Goal: Download file/media

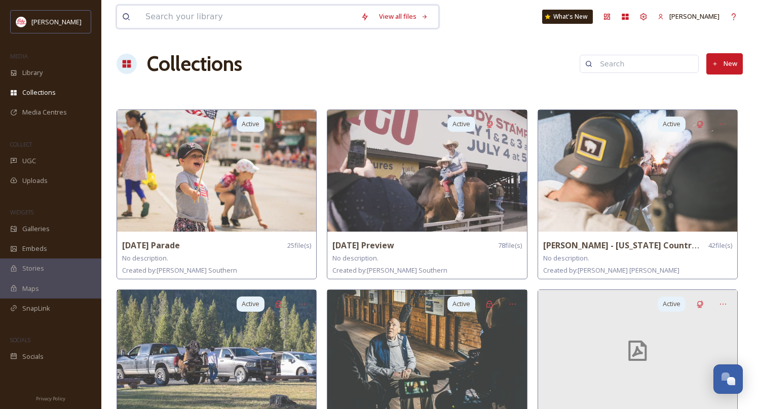
click at [208, 16] on input at bounding box center [247, 17] width 215 height 22
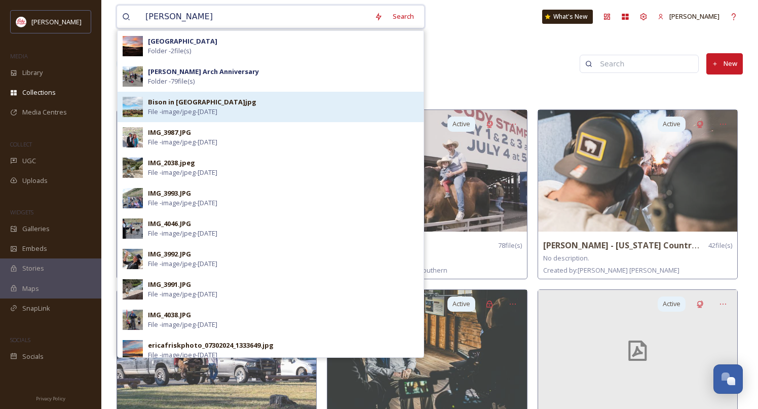
type input "[PERSON_NAME]"
click at [272, 106] on div "Bison in [GEOGRAPHIC_DATA]jpg File - image/jpeg - [DATE]" at bounding box center [283, 106] width 271 height 19
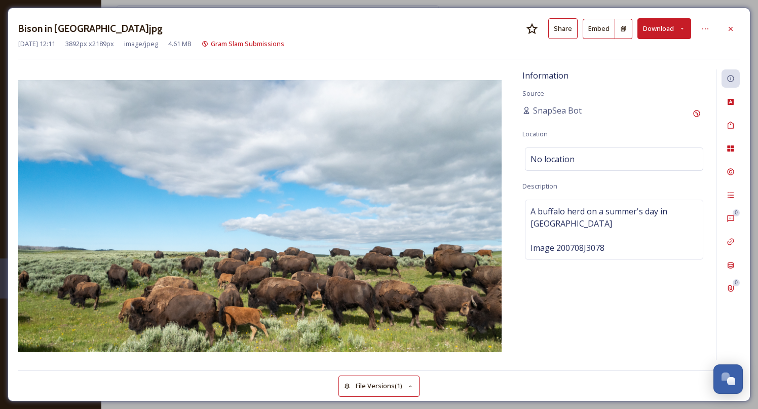
click at [685, 32] on button "Download" at bounding box center [665, 28] width 54 height 21
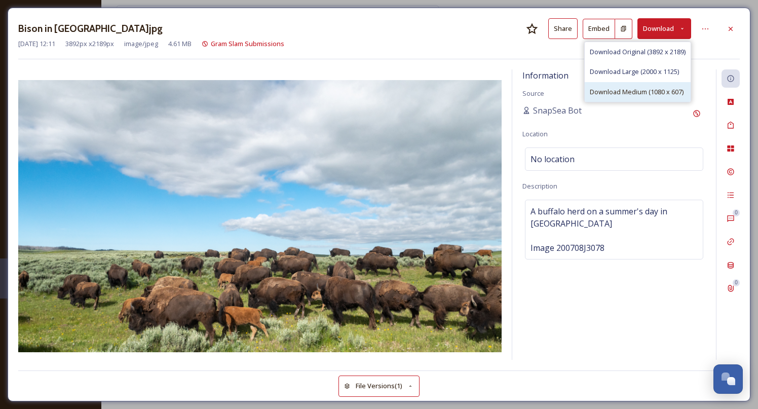
click at [665, 91] on span "Download Medium (1080 x 607)" at bounding box center [637, 92] width 94 height 10
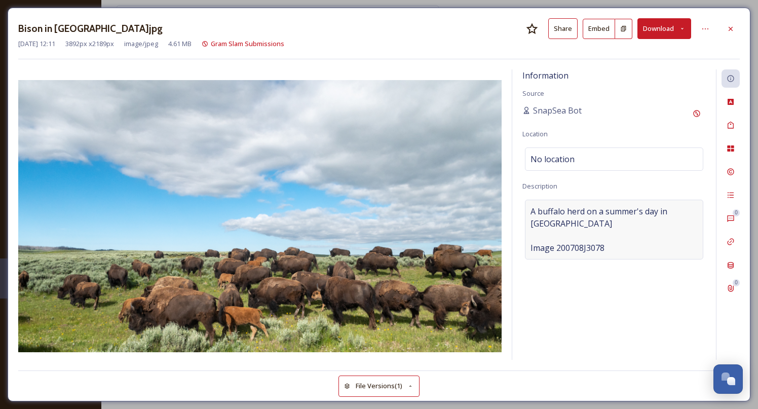
click at [593, 223] on span "A buffalo herd on a summer's day in [GEOGRAPHIC_DATA] Image 200708J3078" at bounding box center [614, 229] width 167 height 49
drag, startPoint x: 560, startPoint y: 226, endPoint x: 525, endPoint y: 208, distance: 38.8
click at [525, 208] on textarea "A buffalo herd on a summer's day in [GEOGRAPHIC_DATA] Image 200708J3078" at bounding box center [615, 242] width 184 height 84
type textarea "A buffalo herd on a summer's day in [GEOGRAPHIC_DATA] Image 200708J3078"
